Goal: Task Accomplishment & Management: Use online tool/utility

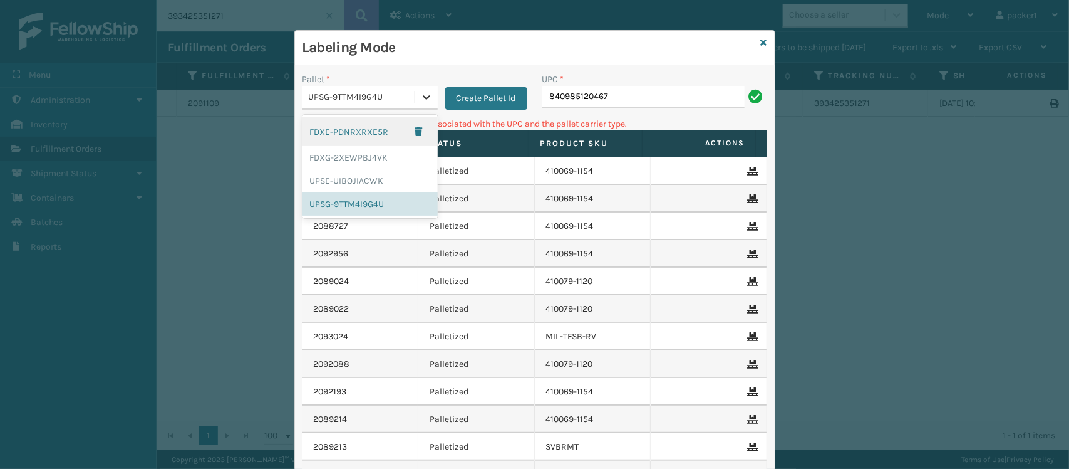
click at [420, 100] on icon at bounding box center [426, 97] width 13 height 13
click at [378, 151] on div "FDXG-2XEWPBJ4VK" at bounding box center [370, 157] width 135 height 23
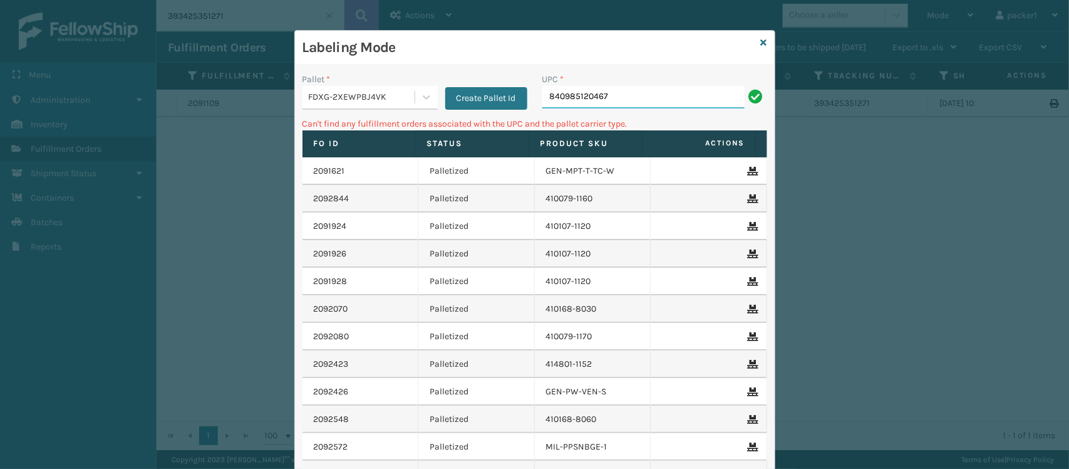
click at [668, 101] on input "840985120467" at bounding box center [643, 97] width 202 height 23
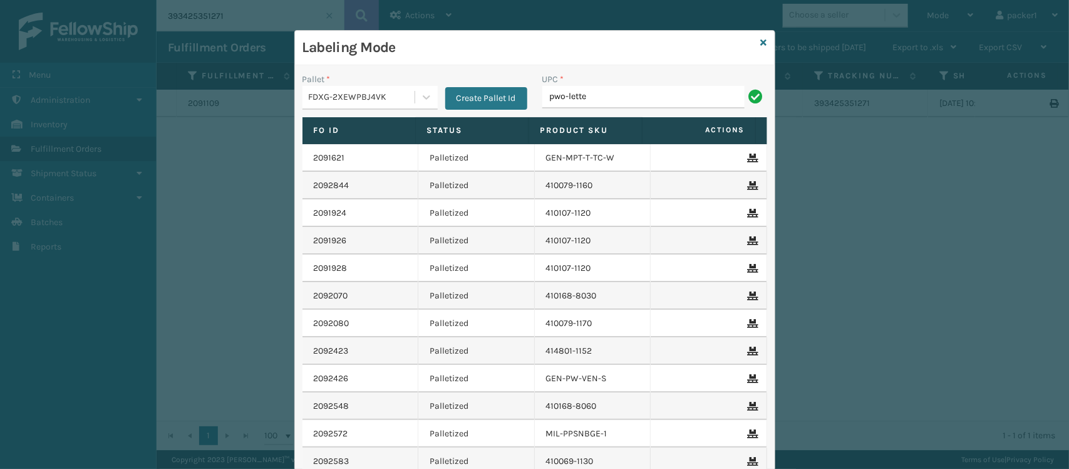
type input "pwo-letter"
drag, startPoint x: 587, startPoint y: 91, endPoint x: 458, endPoint y: 113, distance: 130.2
click at [458, 113] on div "Pallet * FDXG-2XEWPBJ4VK Create Pallet Id UPC * pwo-letter" at bounding box center [535, 95] width 480 height 44
type input "pwo-letter"
click at [359, 101] on div "FDXG-2XEWPBJ4VK" at bounding box center [362, 97] width 107 height 13
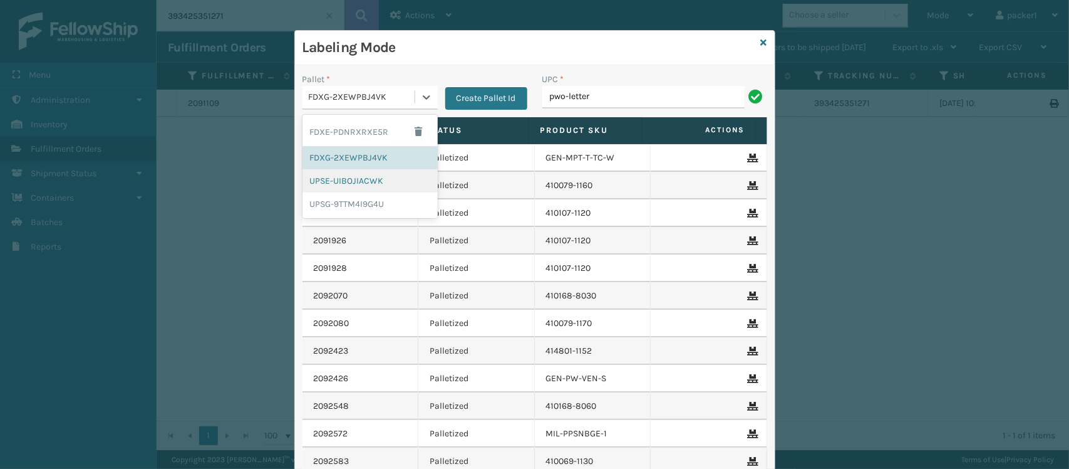
click at [348, 185] on div "UPSE-UIBOJIACWK" at bounding box center [370, 180] width 135 height 23
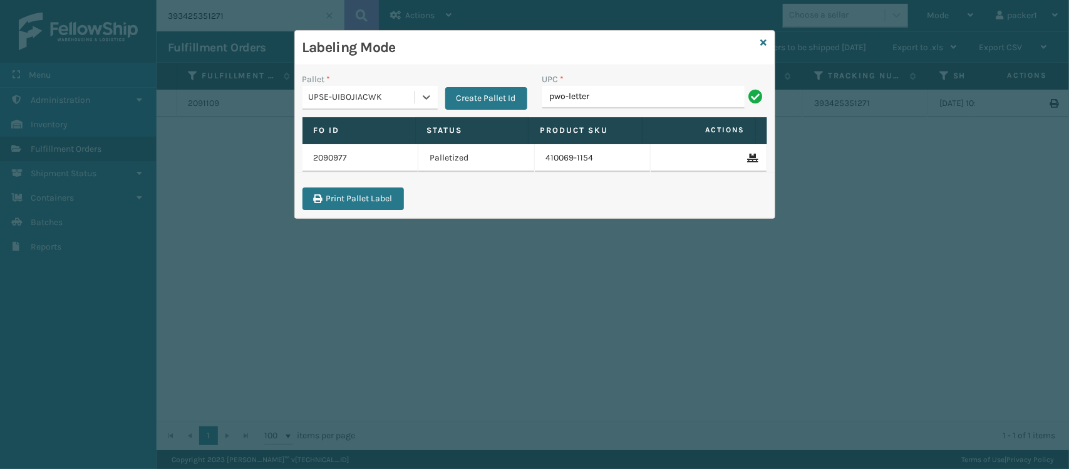
click at [344, 104] on div "UPSE-UIBOJIACWK" at bounding box center [362, 97] width 107 height 13
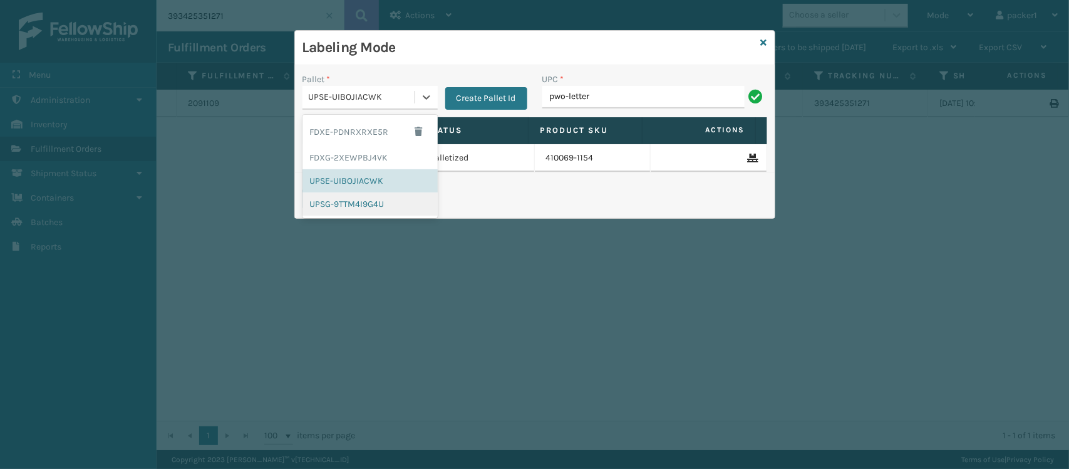
click at [349, 210] on div "UPSG-9TTM4I9G4U" at bounding box center [370, 203] width 135 height 23
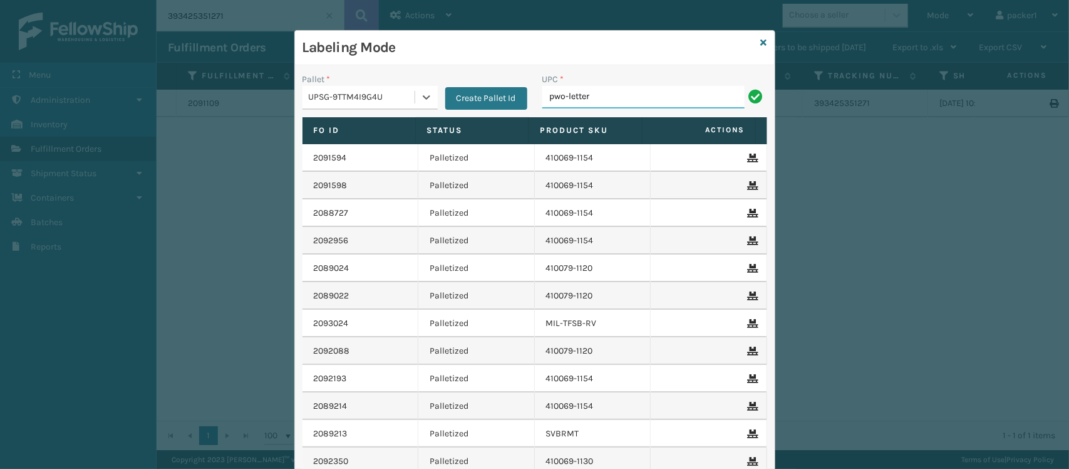
click at [609, 98] on input "pwo-letter" at bounding box center [643, 97] width 202 height 23
type input "pwo-letter"
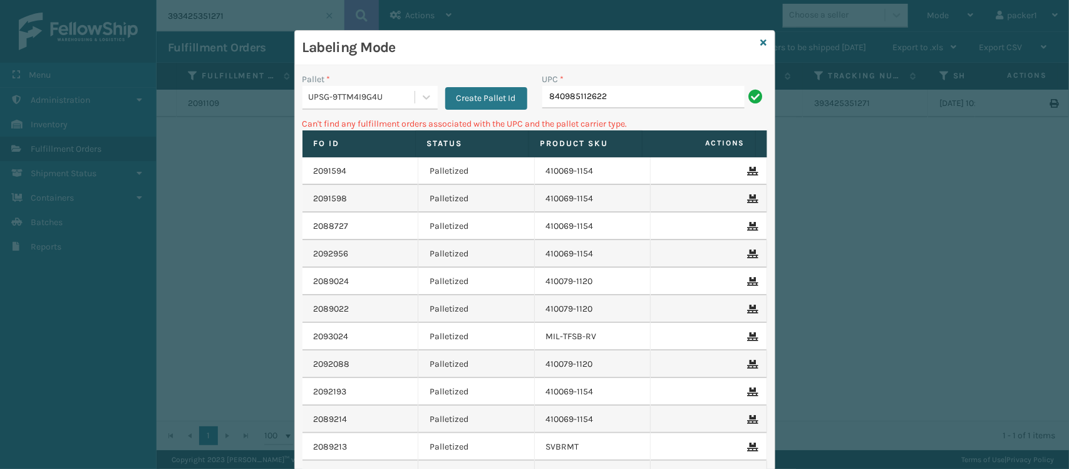
click at [376, 110] on div "UPSG-9TTM4I9G4U" at bounding box center [370, 98] width 135 height 24
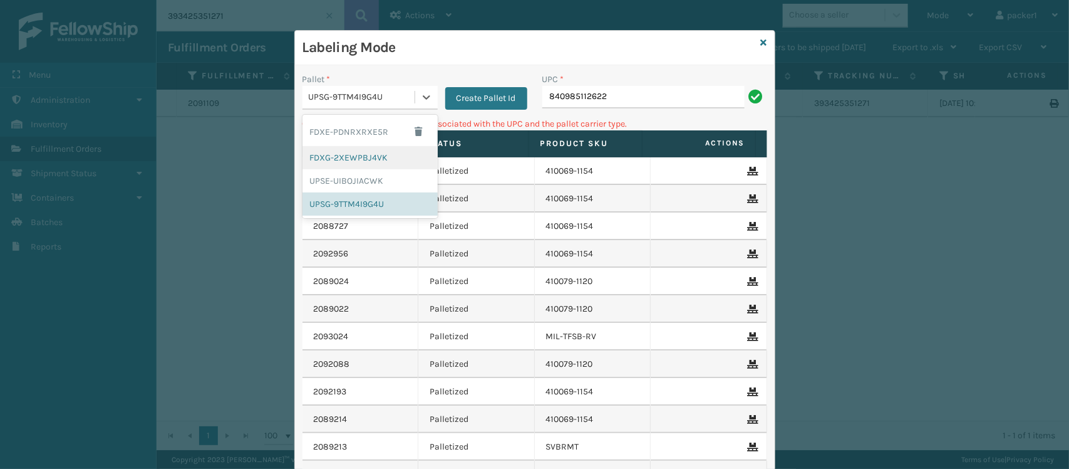
click at [343, 158] on div "FDXG-2XEWPBJ4VK" at bounding box center [370, 157] width 135 height 23
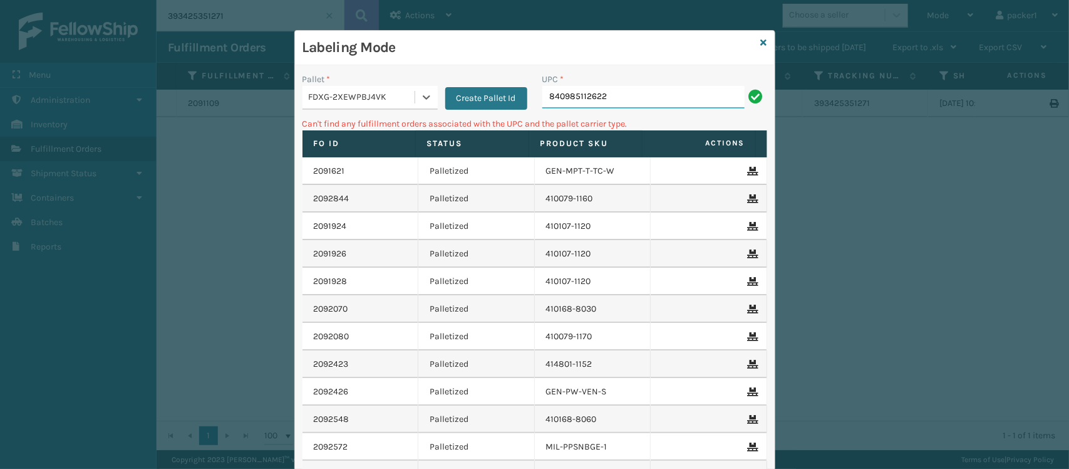
click at [635, 101] on input "840985112622" at bounding box center [643, 97] width 202 height 23
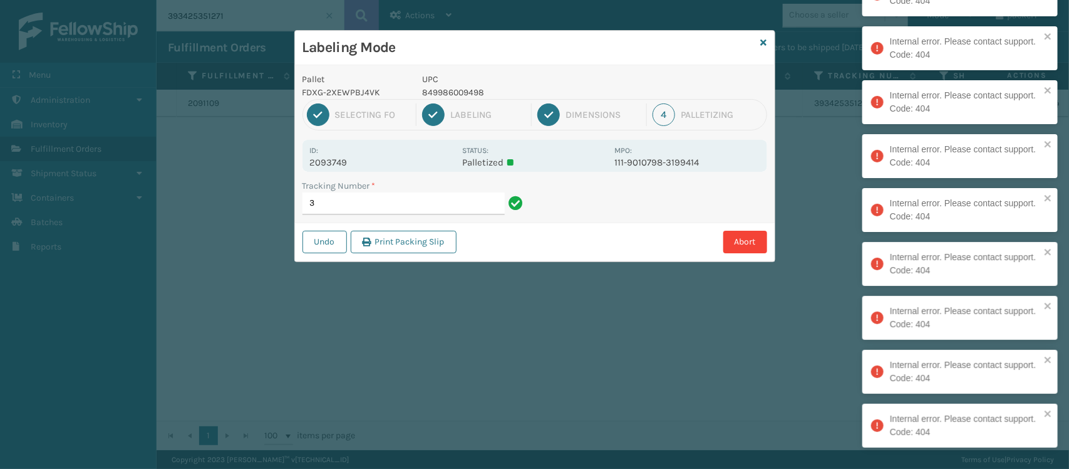
type input "3"
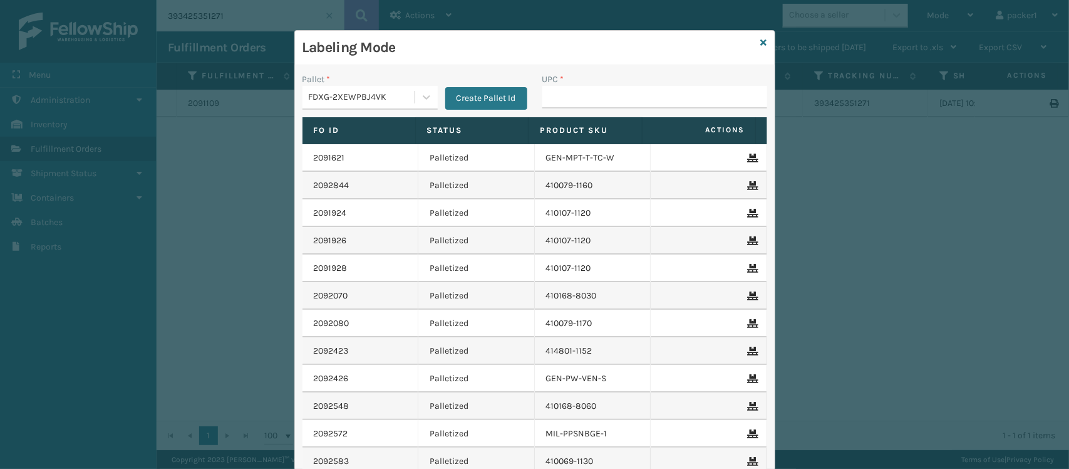
click at [317, 85] on label "Pallet *" at bounding box center [317, 79] width 28 height 13
click at [321, 89] on div "FDXG-2XEWPBJ4VK" at bounding box center [359, 97] width 112 height 21
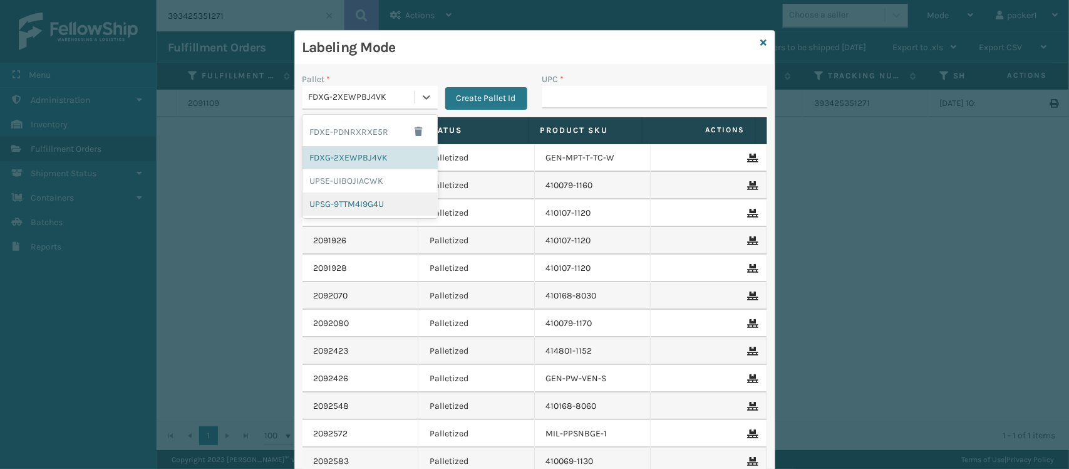
click at [340, 202] on div "UPSG-9TTM4I9G4U" at bounding box center [370, 203] width 135 height 23
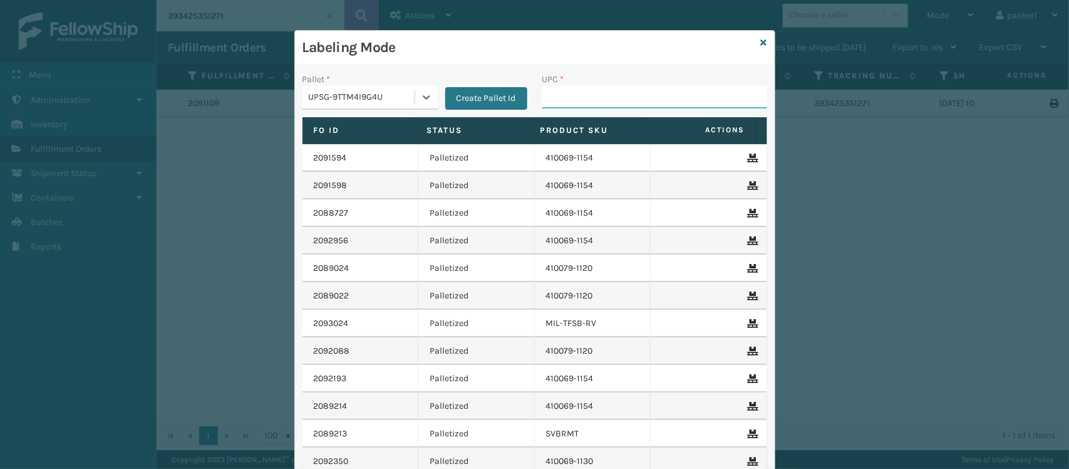
click at [559, 105] on input "UPC *" at bounding box center [654, 97] width 225 height 23
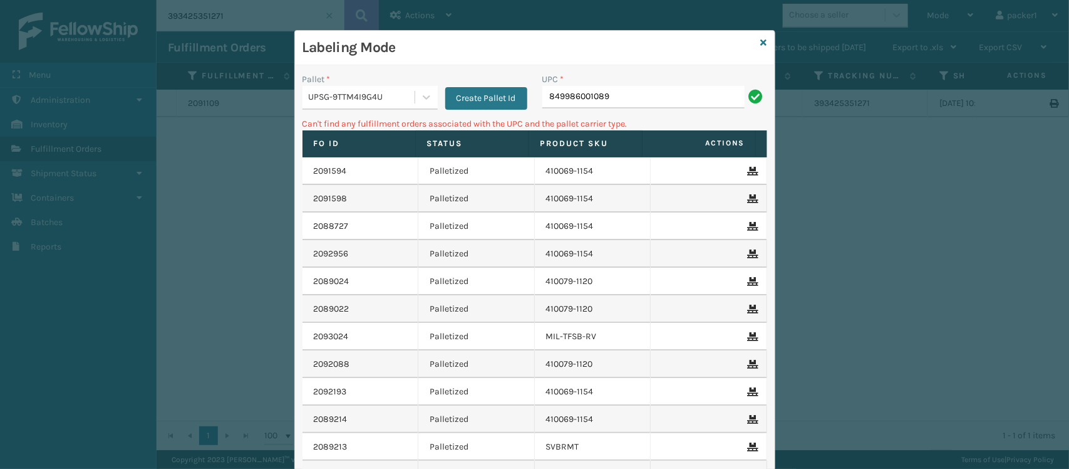
click at [438, 106] on div "Create Pallet Id" at bounding box center [483, 91] width 90 height 37
click at [407, 113] on div "Pallet * UPSG-9TTM4I9G4U Create Pallet Id" at bounding box center [415, 95] width 240 height 44
click at [415, 104] on div at bounding box center [426, 97] width 23 height 23
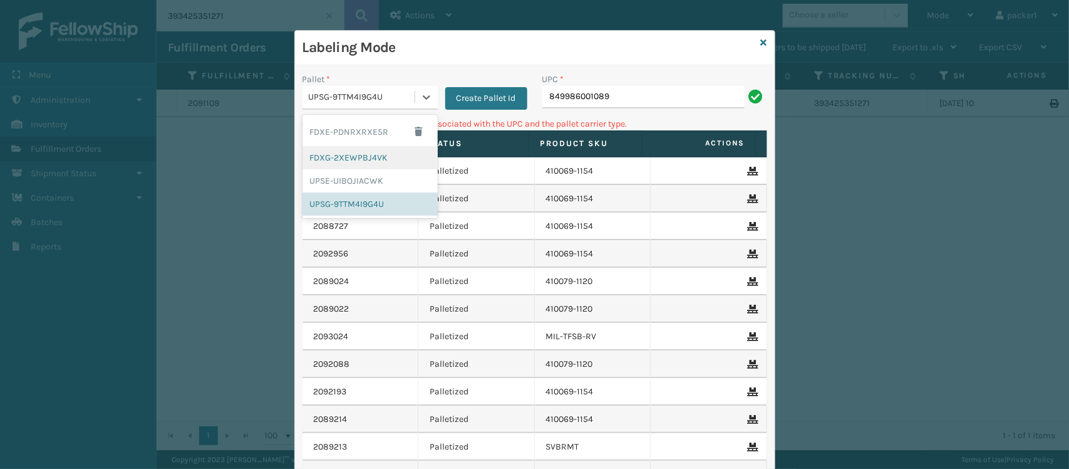
click at [357, 160] on div "FDXG-2XEWPBJ4VK" at bounding box center [370, 157] width 135 height 23
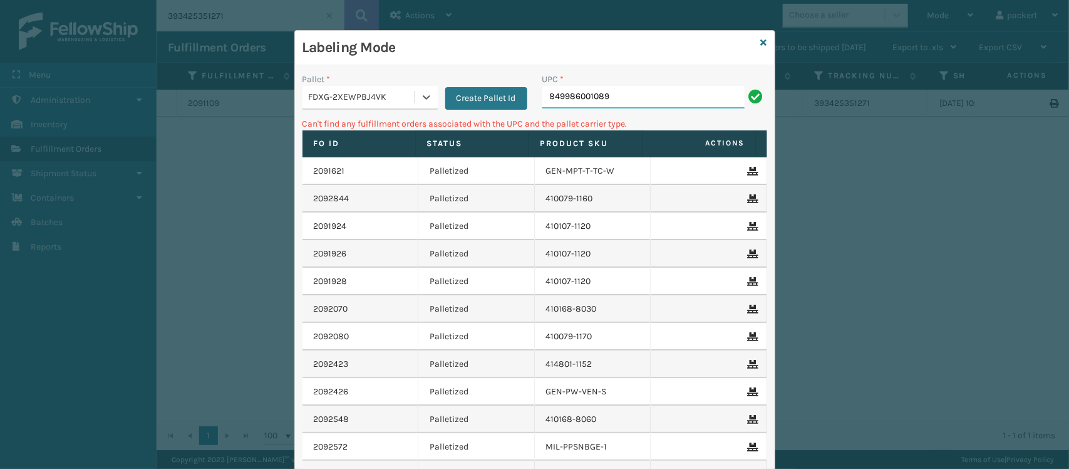
click at [620, 88] on input "849986001089" at bounding box center [643, 97] width 202 height 23
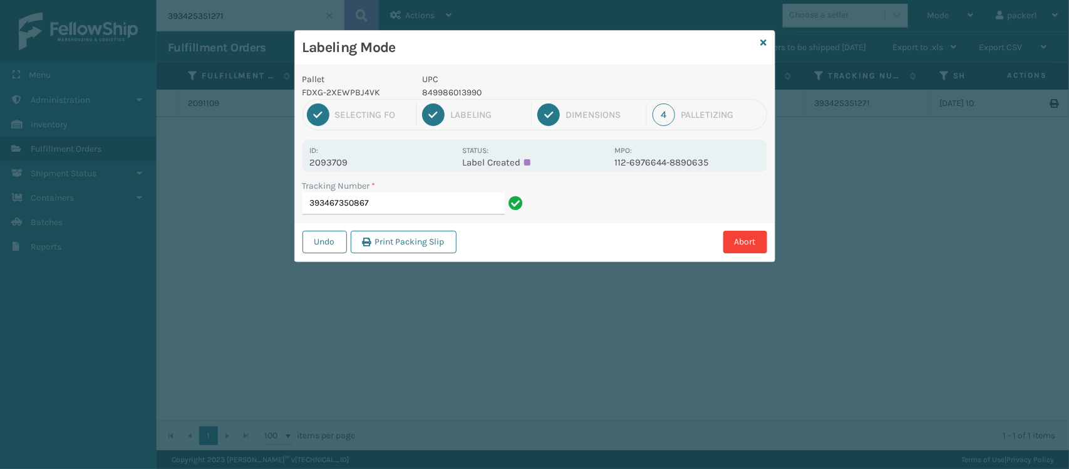
type input "393467350867"
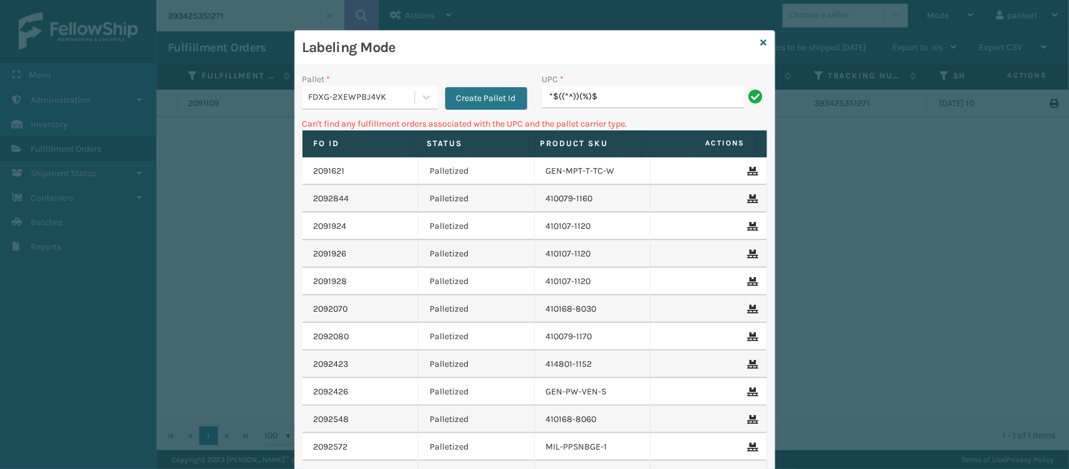
click at [620, 88] on input "*$((*^))(%)$" at bounding box center [643, 97] width 202 height 23
click at [596, 105] on input "*$((*^))(%)$" at bounding box center [643, 97] width 202 height 23
drag, startPoint x: 600, startPoint y: 101, endPoint x: 481, endPoint y: 104, distance: 119.0
click at [481, 104] on div "Pallet * FDXG-2XEWPBJ4VK Create Pallet Id UPC * *$((*^))(%)$" at bounding box center [535, 95] width 480 height 44
drag, startPoint x: 648, startPoint y: 83, endPoint x: 606, endPoint y: 92, distance: 43.5
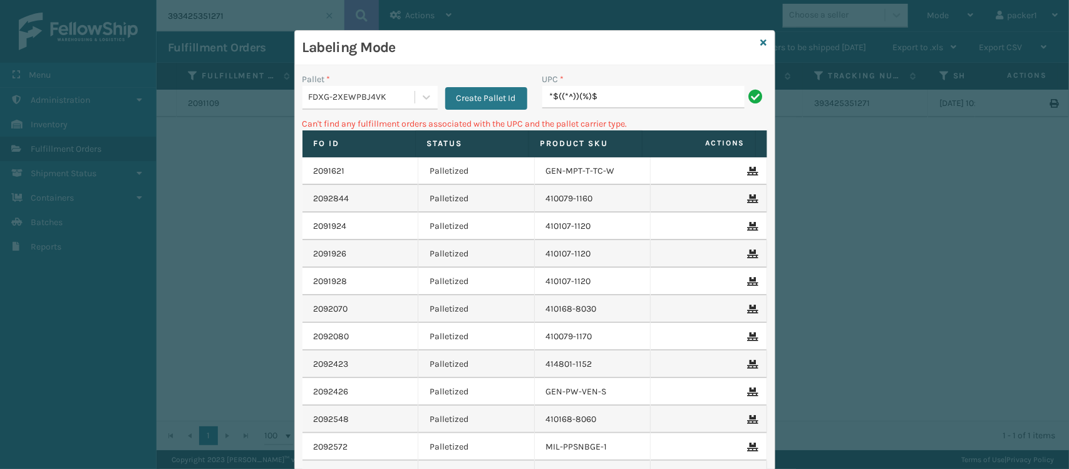
click at [606, 92] on div "UPC * *$((*^))(%)$" at bounding box center [654, 91] width 225 height 36
drag, startPoint x: 606, startPoint y: 92, endPoint x: 398, endPoint y: 123, distance: 209.7
click at [398, 123] on div "Pallet * FDXG-2XEWPBJ4VK Create Pallet Id UPC * *$((*^))(%)$ Can't find any ful…" at bounding box center [535, 314] width 480 height 499
type input "4"
click at [396, 97] on div "FDXG-2XEWPBJ4VK" at bounding box center [362, 97] width 107 height 13
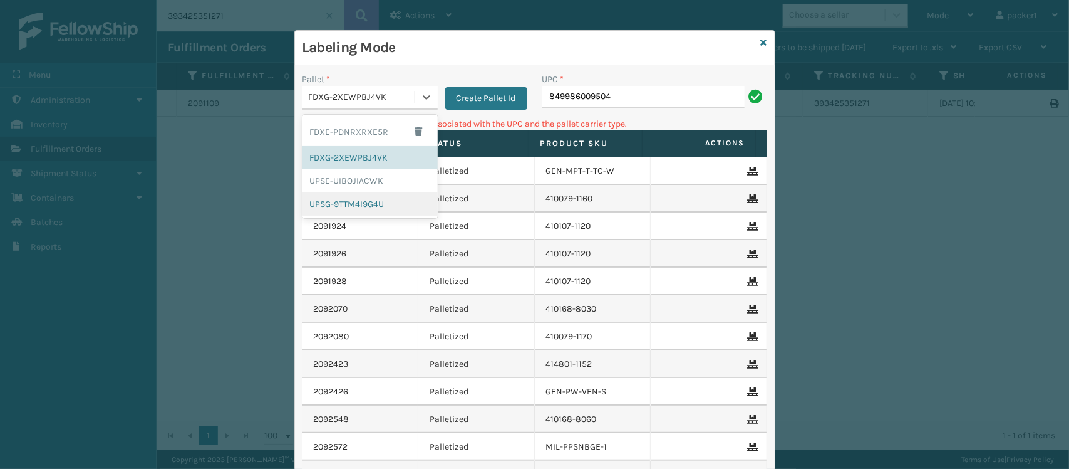
click at [358, 196] on div "UPSG-9TTM4I9G4U" at bounding box center [370, 203] width 135 height 23
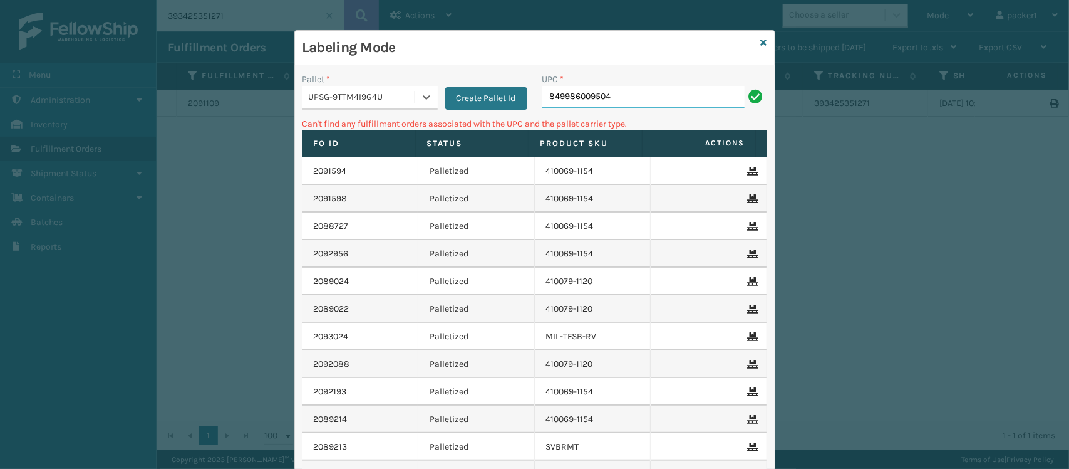
click at [617, 97] on input "849986009504" at bounding box center [643, 97] width 202 height 23
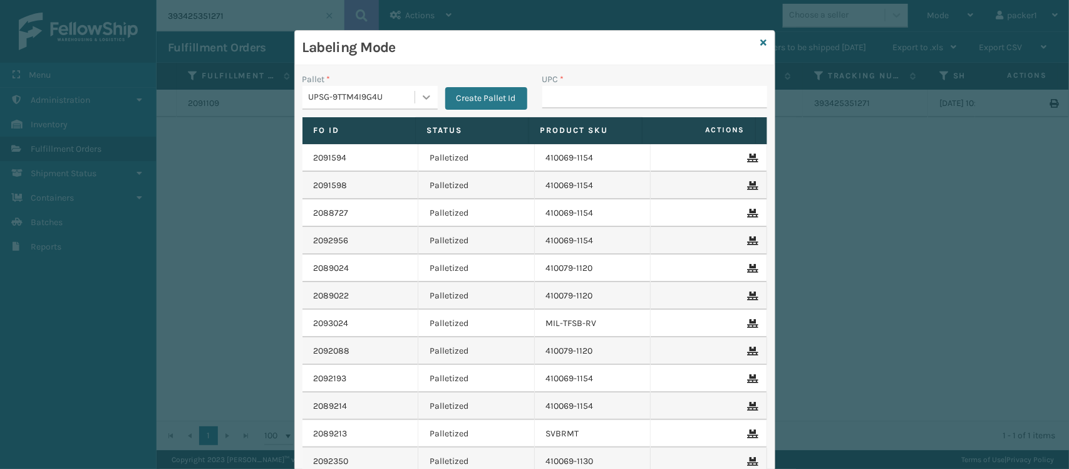
click at [415, 98] on div at bounding box center [426, 97] width 23 height 23
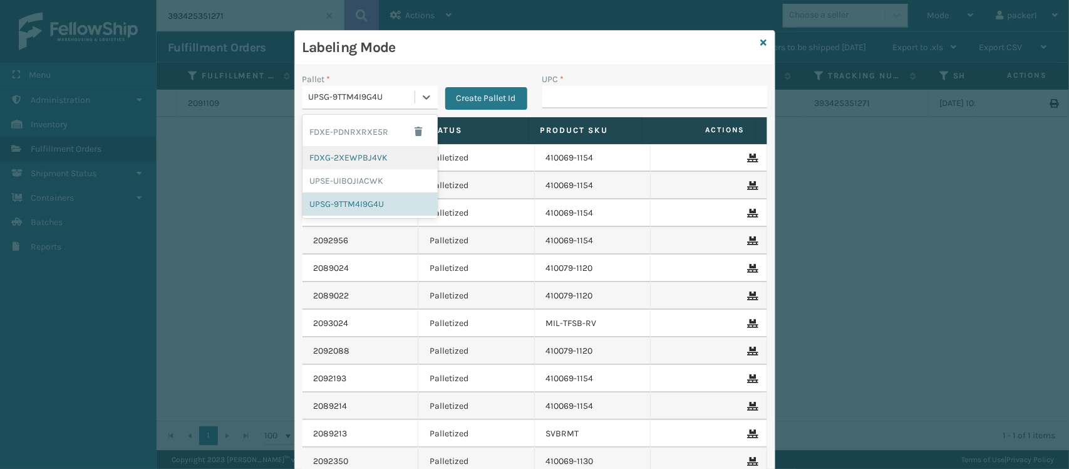
click at [365, 155] on div "FDXG-2XEWPBJ4VK" at bounding box center [370, 157] width 135 height 23
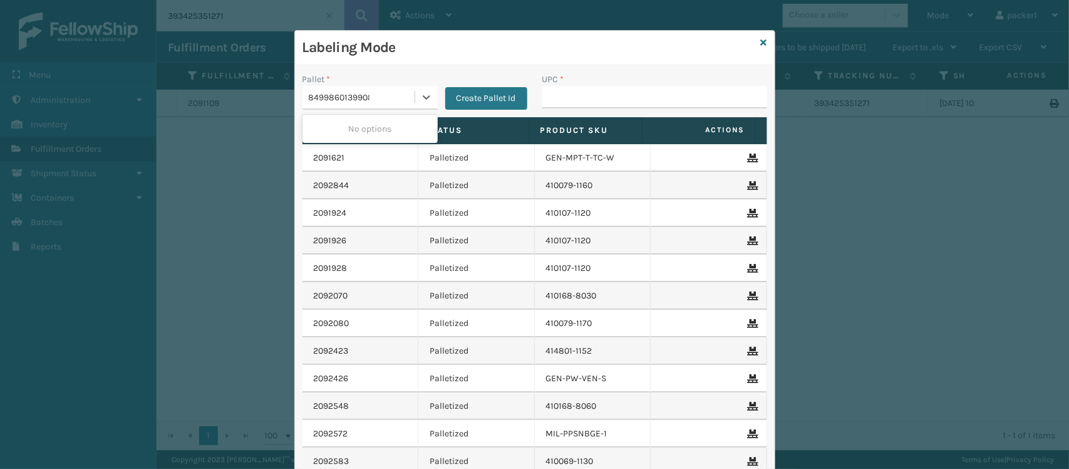
type input "849986013990849986013990"
click at [606, 89] on input "UPC *" at bounding box center [654, 97] width 225 height 23
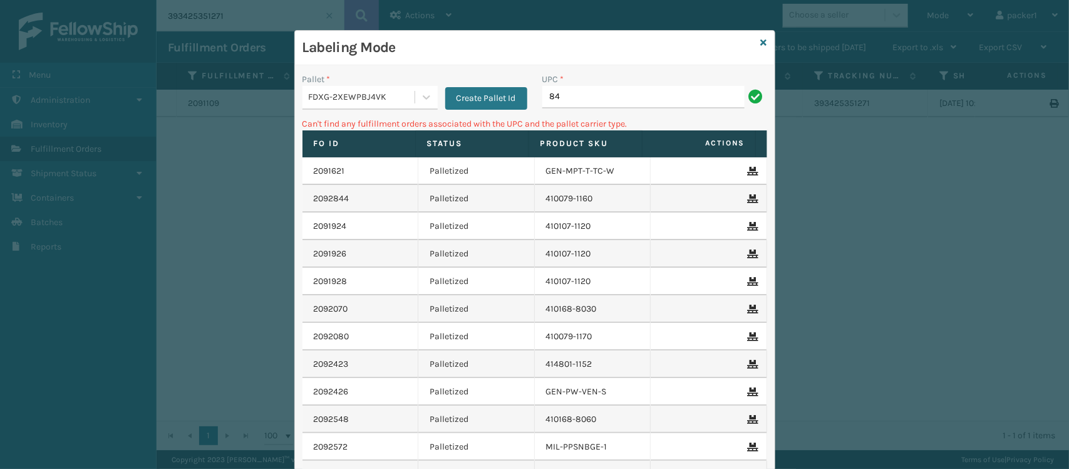
type input "8"
